Goal: Check status

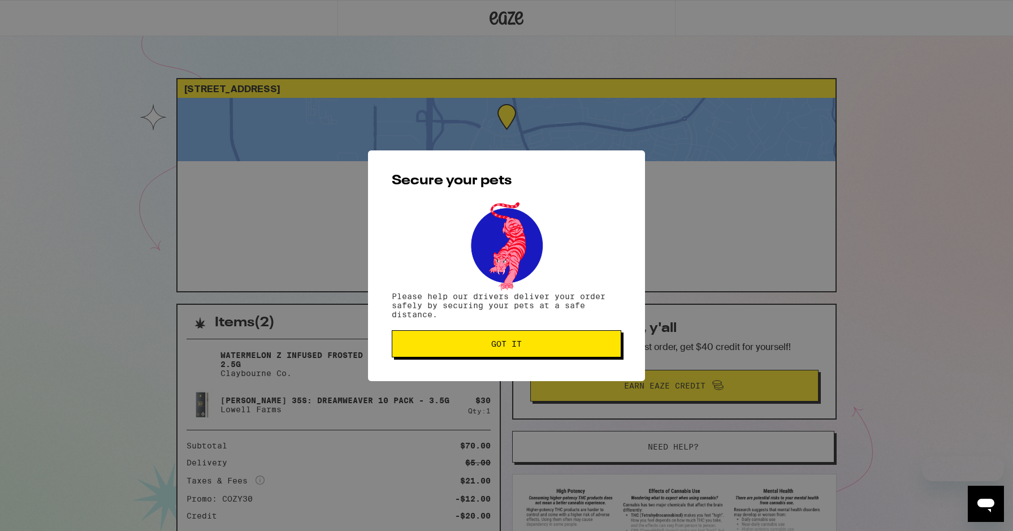
click at [487, 343] on span "Got it" at bounding box center [506, 344] width 210 height 8
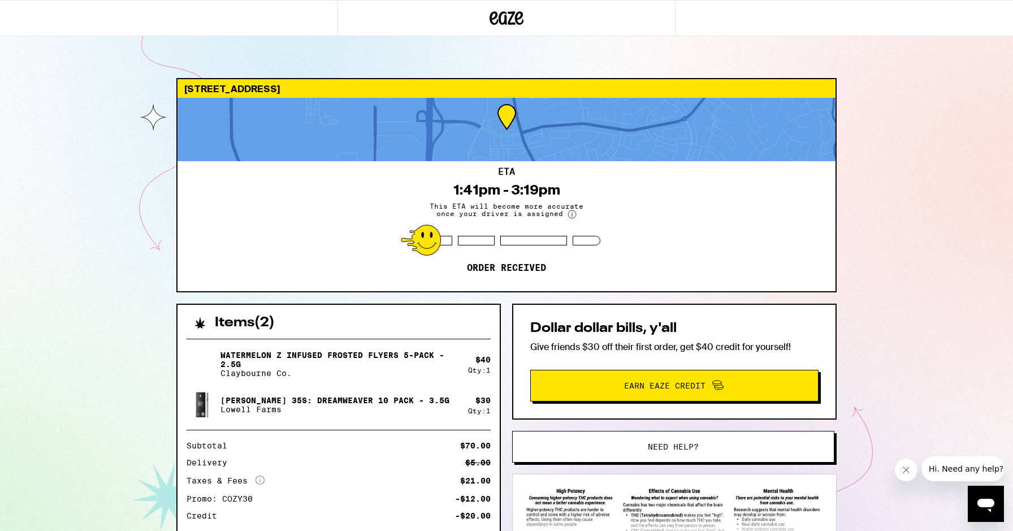
click at [100, 56] on div "1210 Whitney Ranch Pkwy Rocklin 95765 ETA 1:41pm - 3:19pm This ETA will become …" at bounding box center [506, 327] width 1013 height 616
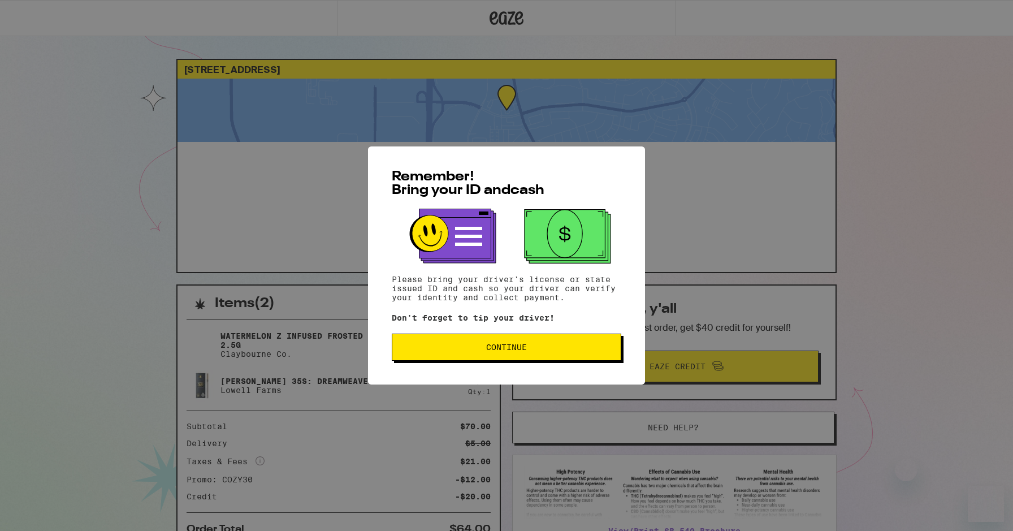
click at [517, 348] on span "Continue" at bounding box center [506, 347] width 41 height 8
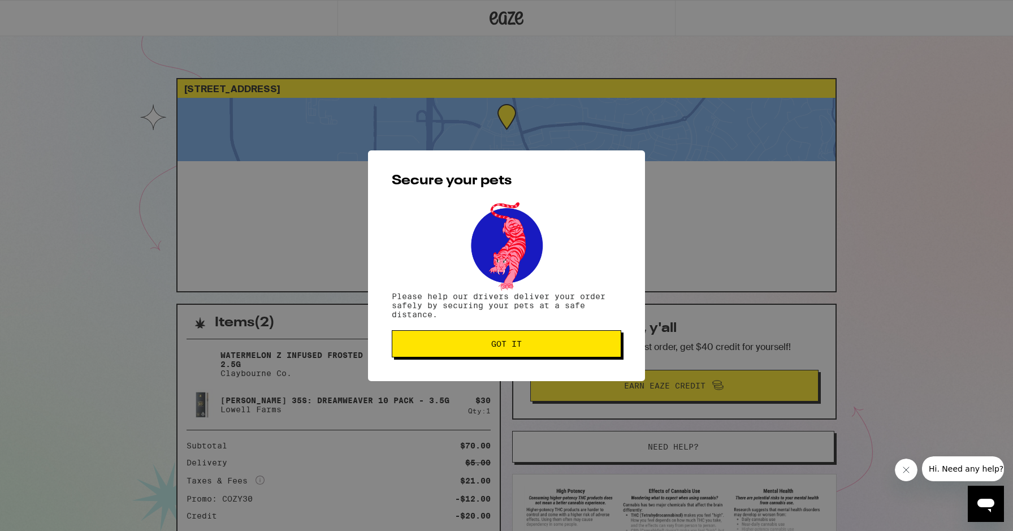
click at [505, 347] on span "Got it" at bounding box center [506, 344] width 31 height 8
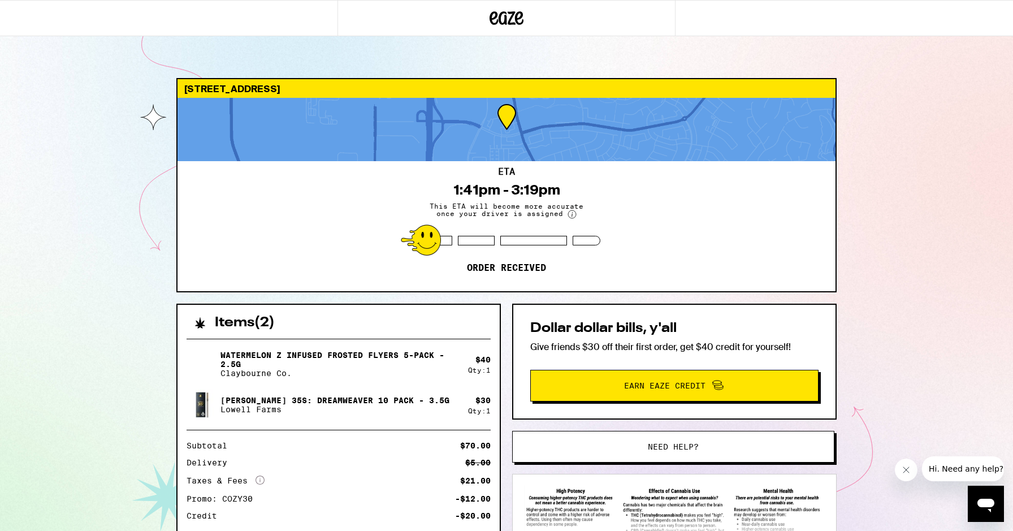
click at [46, 118] on div "1210 Whitney Ranch Pkwy Rocklin 95765 ETA 1:41pm - 3:19pm This ETA will become …" at bounding box center [506, 327] width 1013 height 616
